Goal: Information Seeking & Learning: Check status

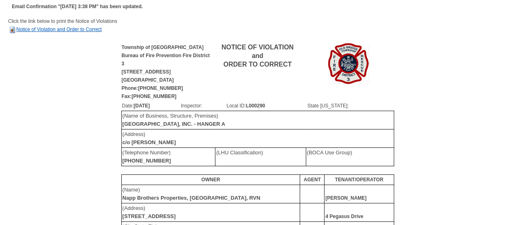
click at [57, 28] on link "Notice of Violation and Order to Correct" at bounding box center [55, 29] width 94 height 6
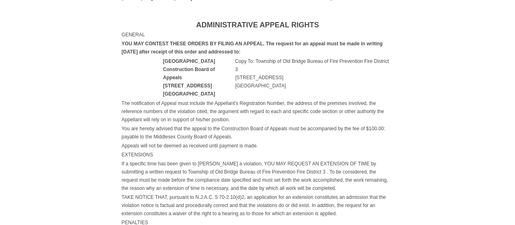
scroll to position [378, 0]
